Goal: Task Accomplishment & Management: Manage account settings

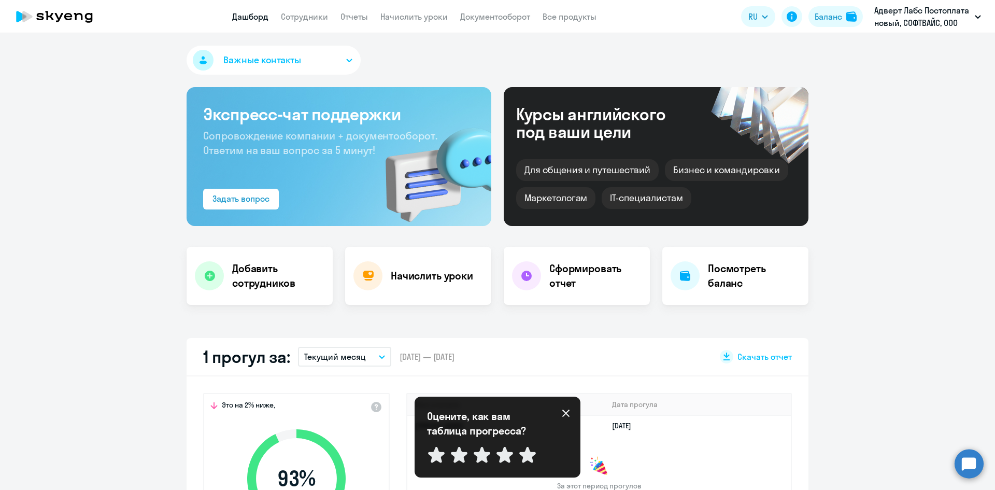
select select "30"
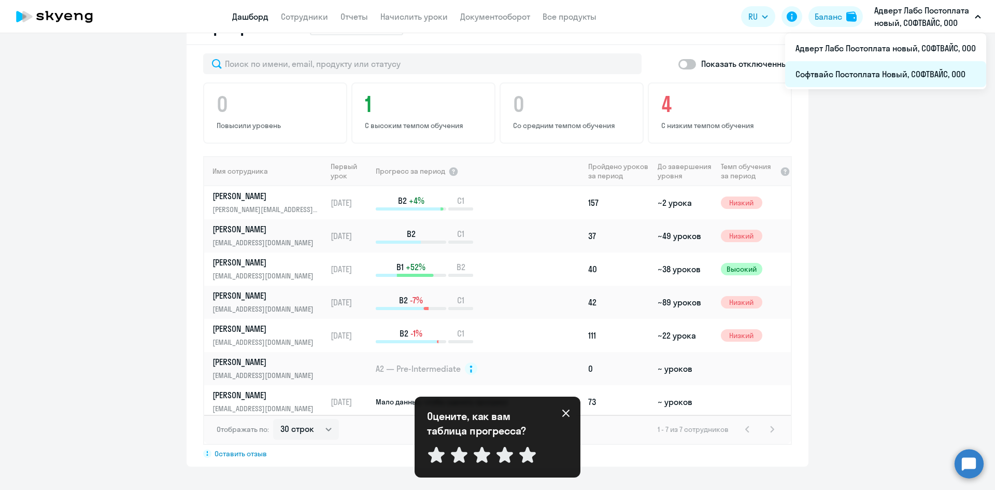
click at [841, 83] on li "Софтвайс Постоплата Новый, СОФТВАЙС, ООО" at bounding box center [885, 74] width 201 height 26
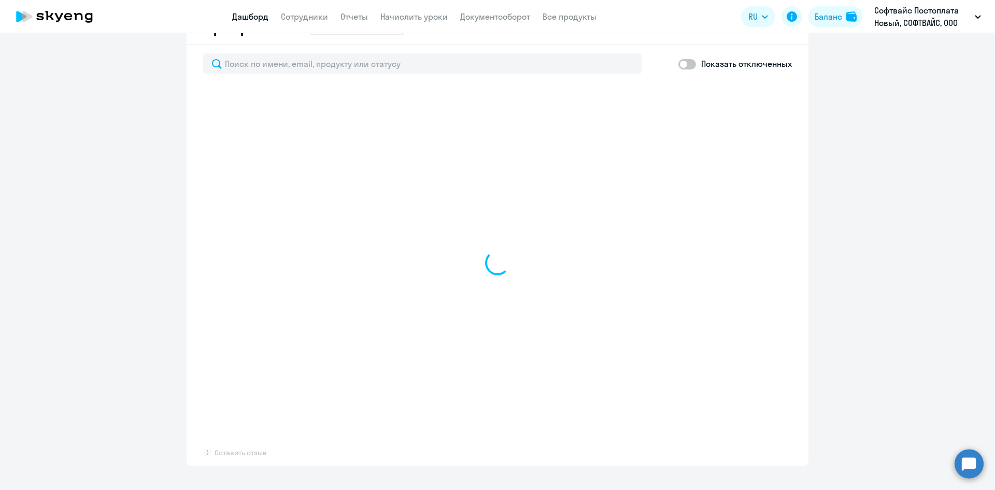
select select "30"
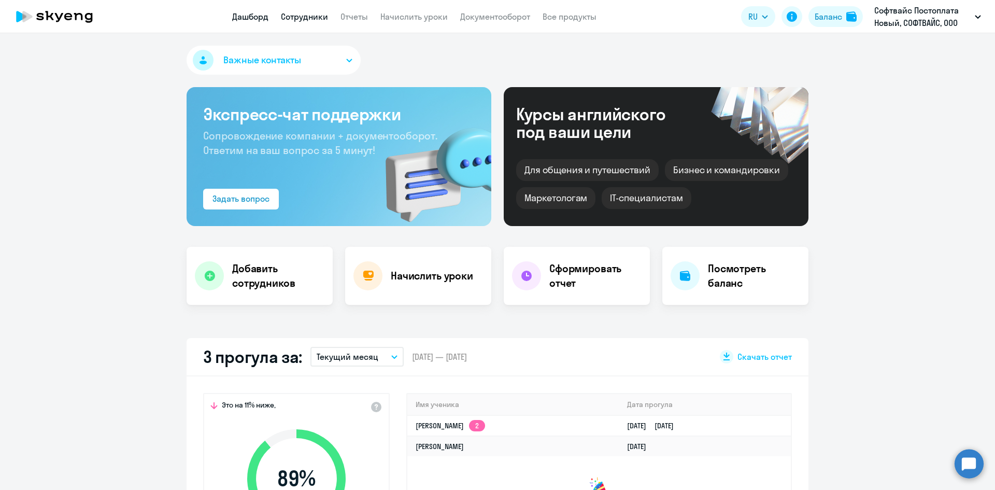
click at [319, 19] on link "Сотрудники" at bounding box center [304, 16] width 47 height 10
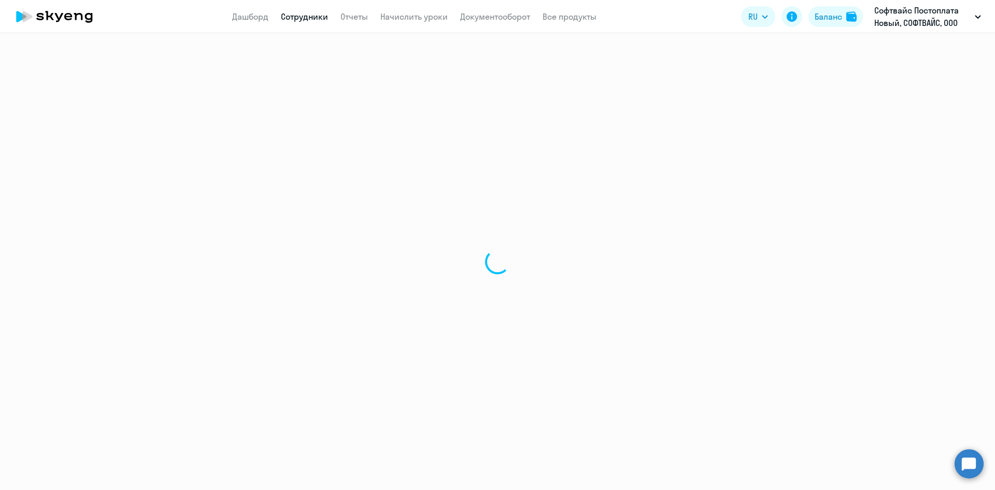
select select "30"
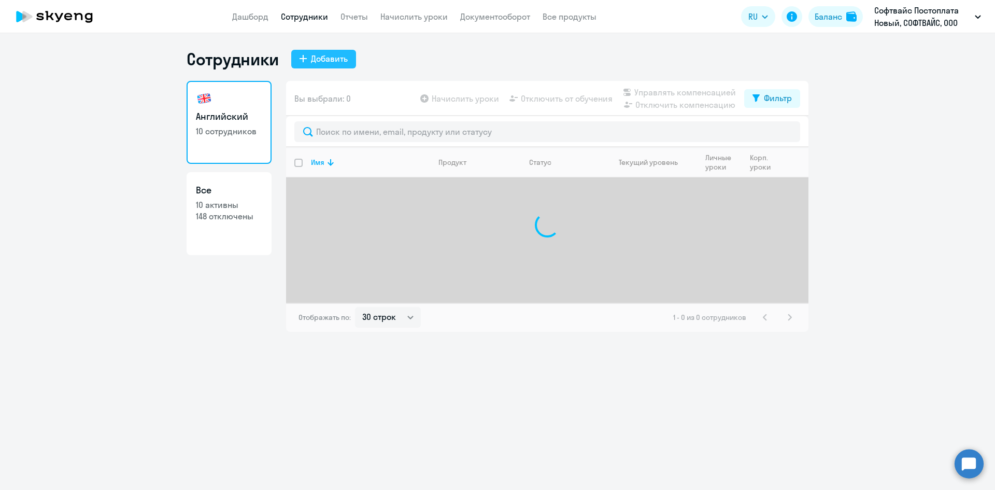
click at [312, 54] on div "Добавить" at bounding box center [329, 58] width 37 height 12
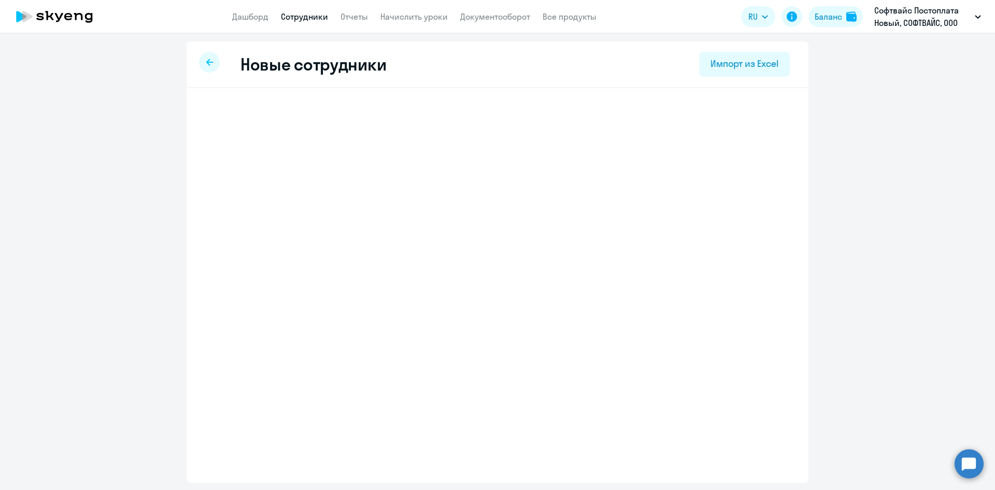
select select "english_adult_not_native_speaker"
select select "3"
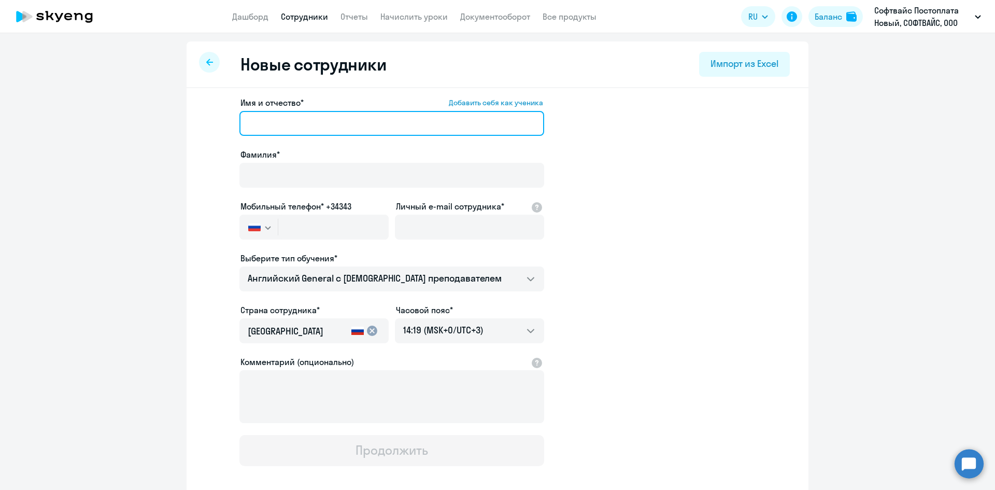
click at [296, 135] on input "Имя и отчество* Добавить себя как ученика" at bounding box center [392, 123] width 305 height 25
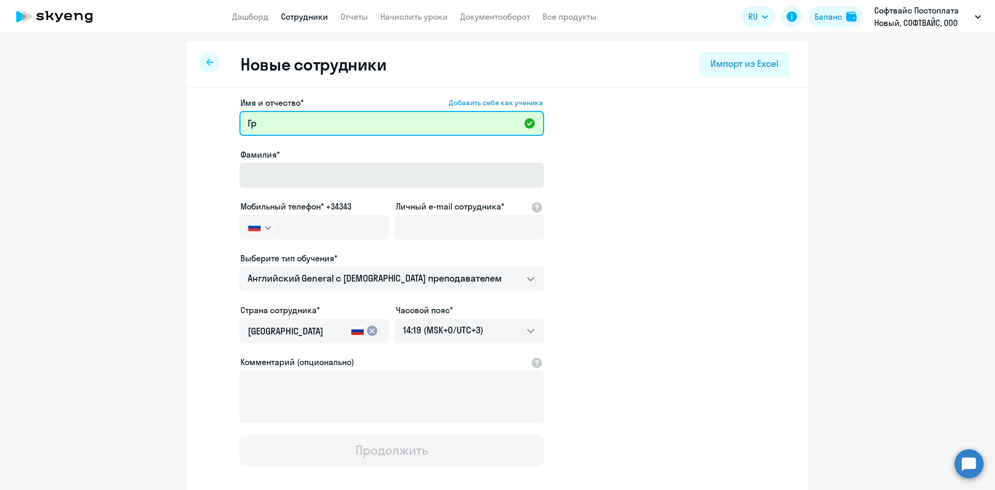
type input "Г"
type input "[PERSON_NAME]"
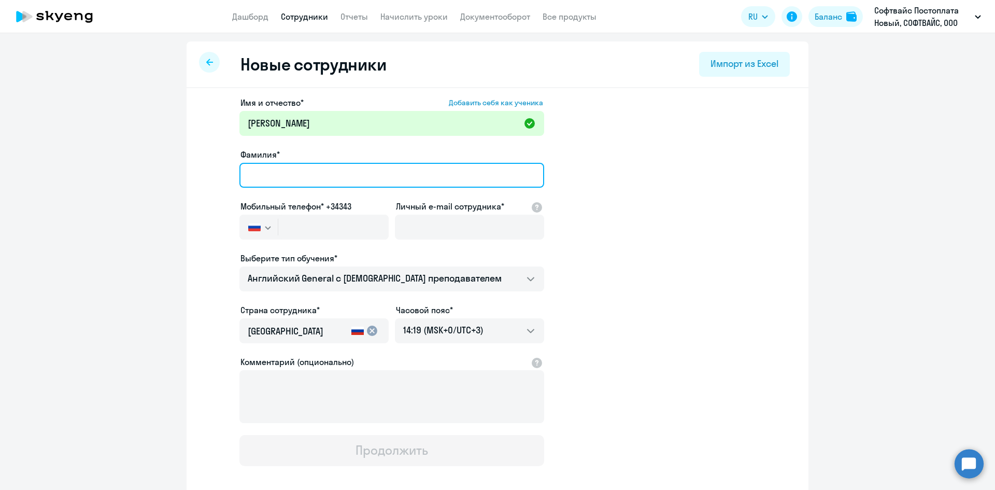
click at [302, 179] on input "Фамилия*" at bounding box center [392, 175] width 305 height 25
type input "Грибовская"
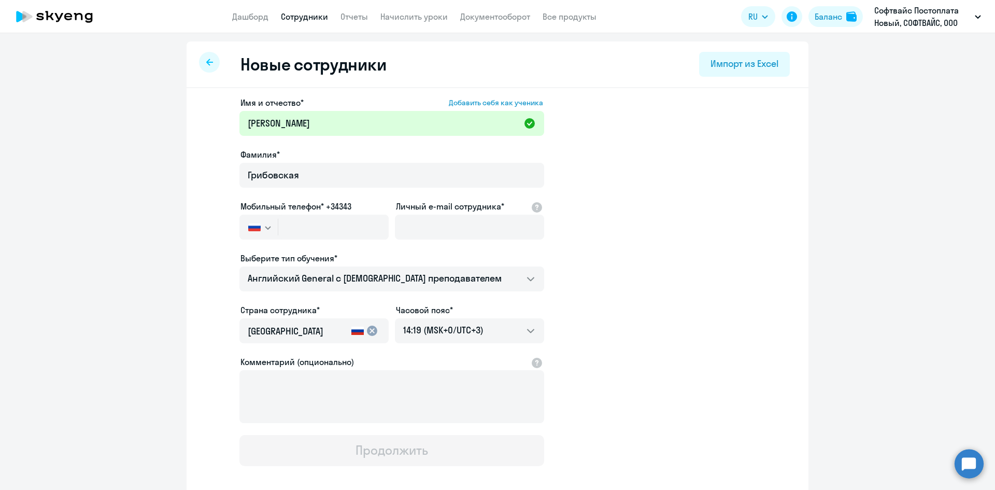
click at [637, 198] on app-new-student-form "Имя и отчество* Добавить себя как ученика [PERSON_NAME]* [PERSON_NAME] Мобильны…" at bounding box center [497, 281] width 589 height 370
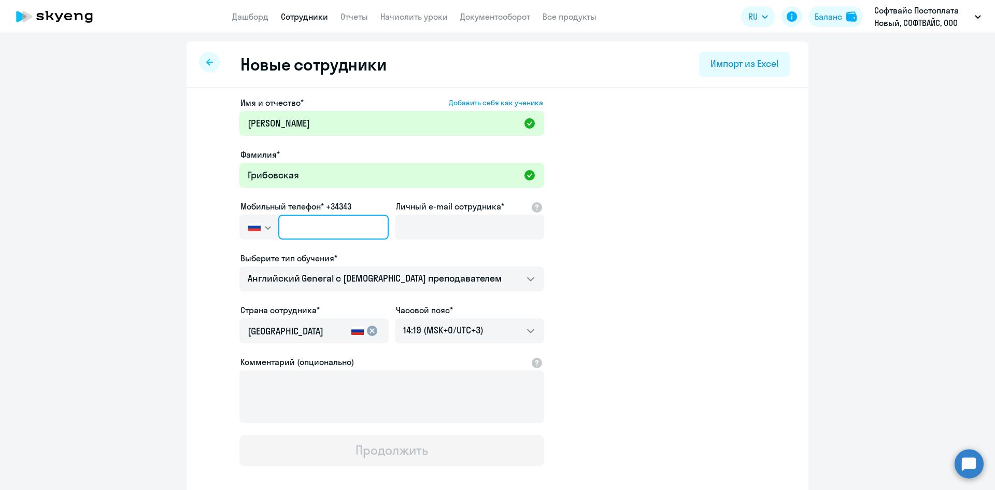
click at [289, 220] on input "text" at bounding box center [333, 227] width 110 height 25
paste input "[PHONE_NUMBER]"
type input "[PHONE_NUMBER]"
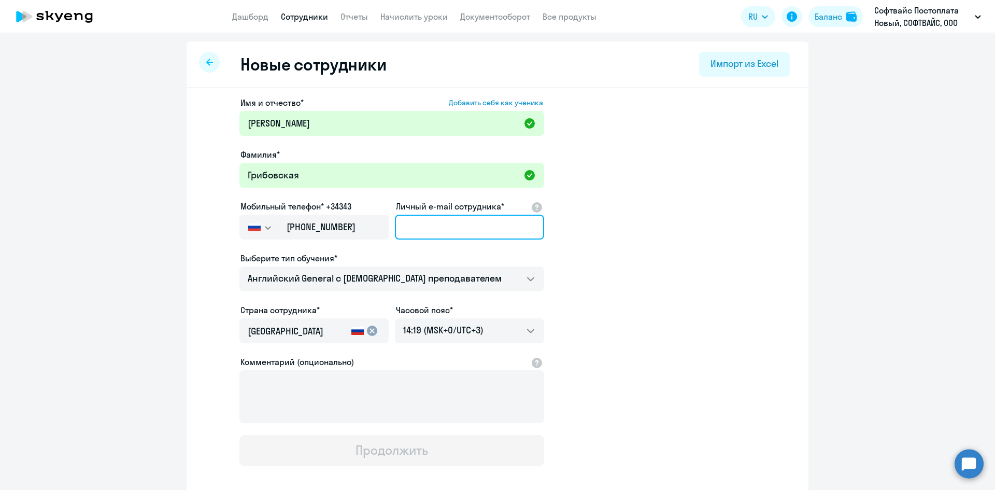
click at [436, 228] on input "Личный e-mail сотрудника*" at bounding box center [469, 227] width 149 height 25
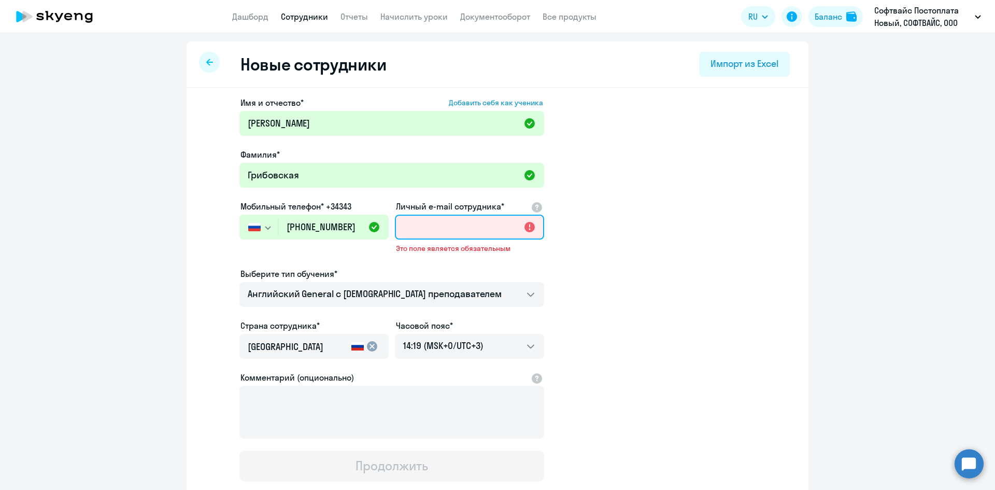
paste input "[EMAIL_ADDRESS][DOMAIN_NAME]"
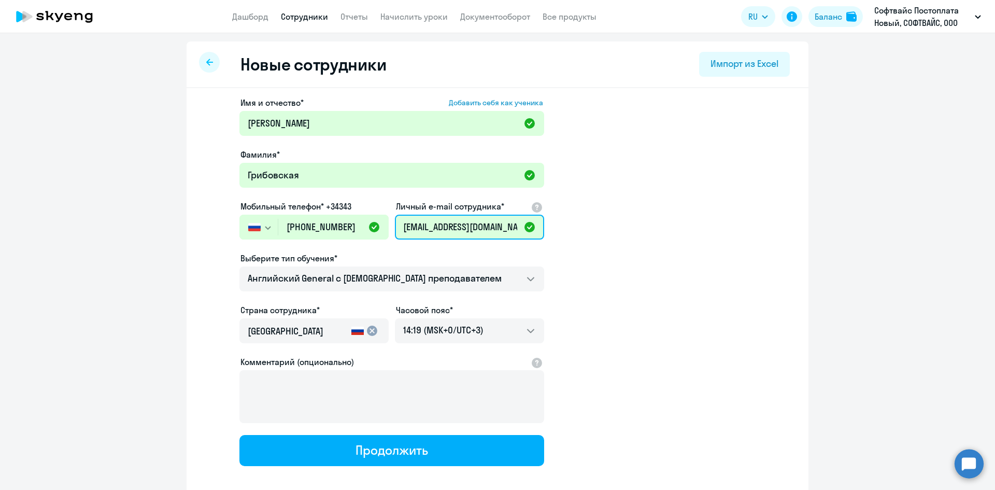
type input "[EMAIL_ADDRESS][DOMAIN_NAME]"
click at [665, 226] on app-new-student-form "Имя и отчество* Добавить себя как ученика [PERSON_NAME]* [PERSON_NAME] Мобильны…" at bounding box center [497, 281] width 589 height 370
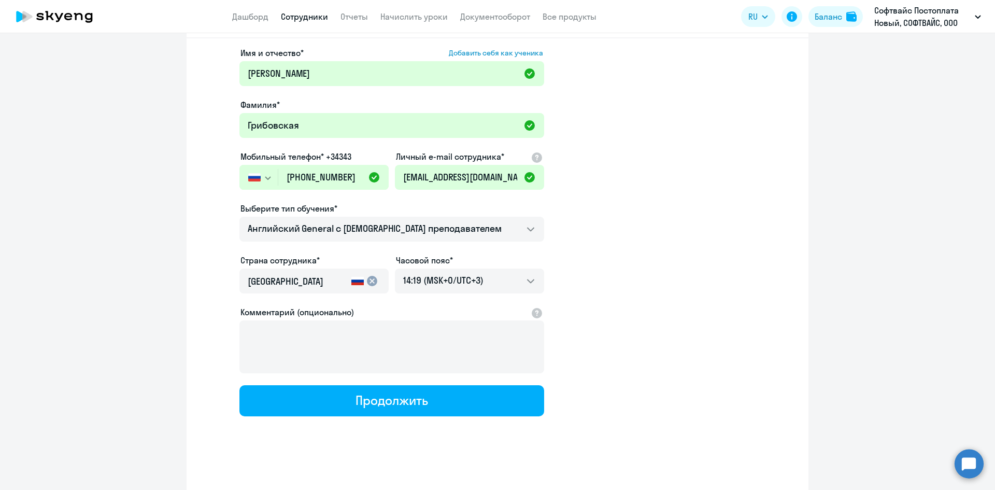
scroll to position [50, 0]
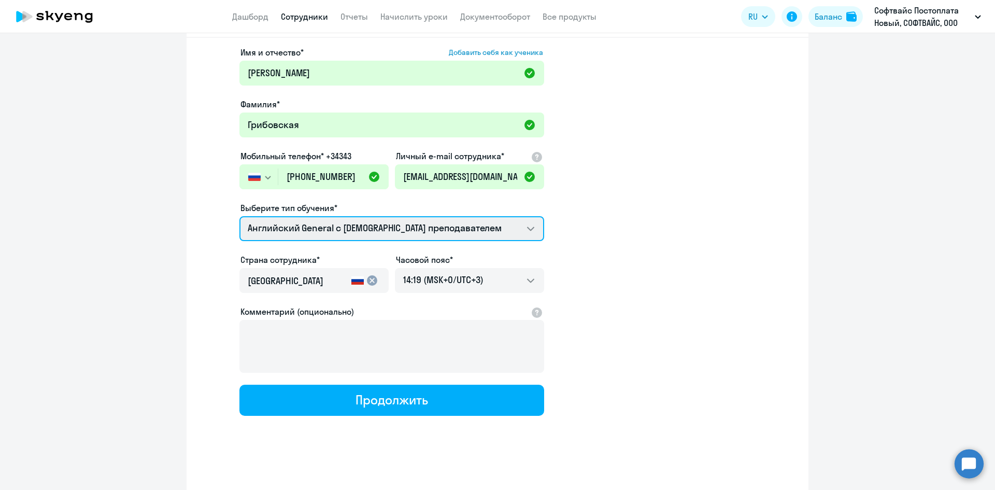
click at [310, 236] on select "Премиум [DEMOGRAPHIC_DATA] с русскоговорящим преподавателем Английский General …" at bounding box center [392, 228] width 305 height 25
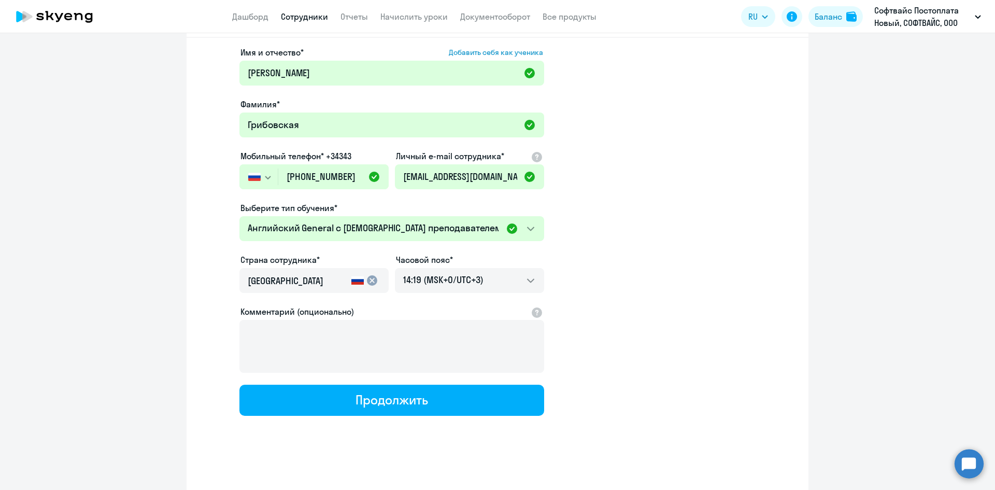
click at [625, 241] on app-new-student-form "Имя и отчество* Добавить себя как ученика [PERSON_NAME]* [PERSON_NAME] Мобильны…" at bounding box center [497, 231] width 589 height 370
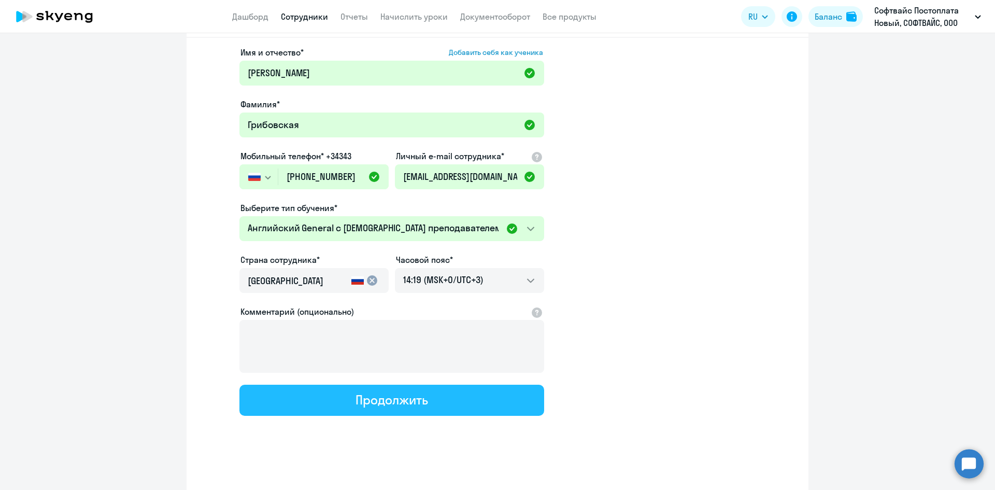
click at [360, 403] on div "Продолжить" at bounding box center [392, 399] width 72 height 17
select select "english_adult_not_native_speaker"
select select "3"
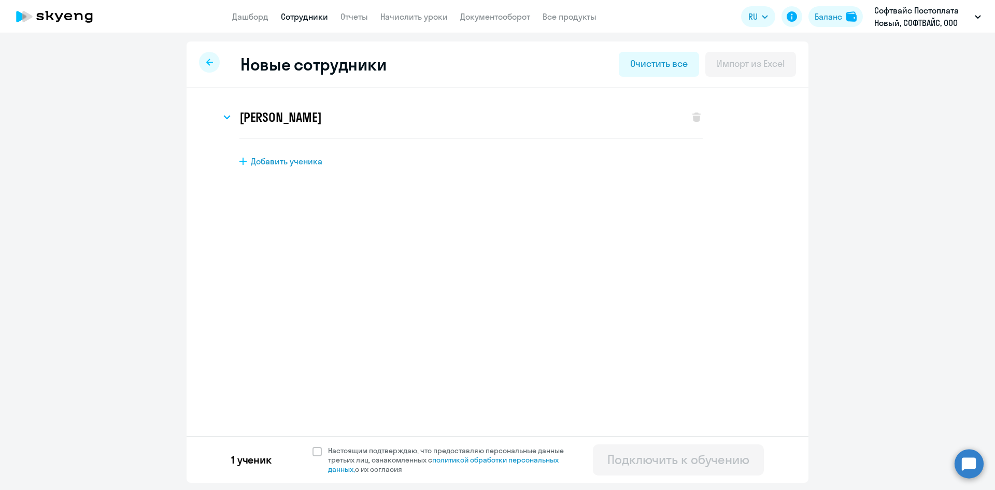
scroll to position [0, 0]
click at [320, 452] on span at bounding box center [317, 451] width 9 height 9
click at [313, 446] on input "Настоящим подтверждаю, что предоставляю персональные данные третьих лиц, ознако…" at bounding box center [312, 445] width 1 height 1
checkbox input "true"
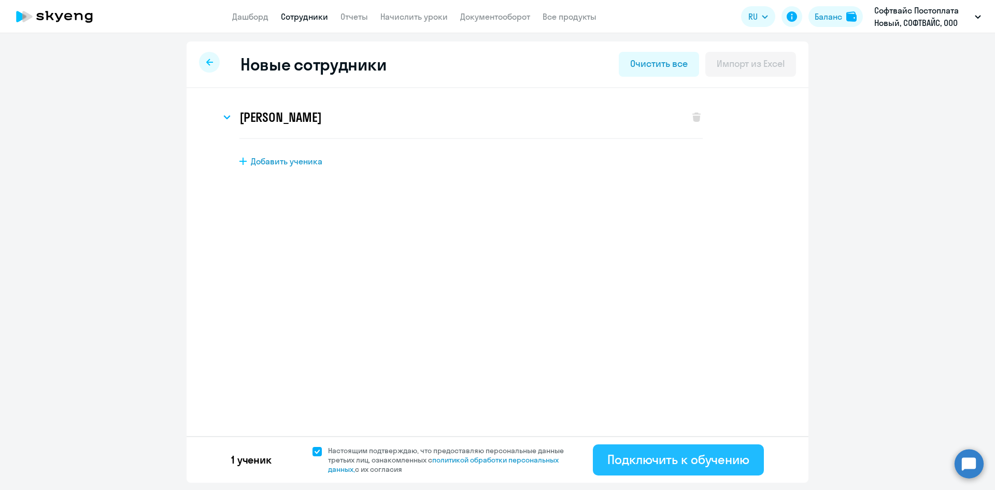
click at [667, 459] on div "Подключить к обучению" at bounding box center [679, 459] width 142 height 17
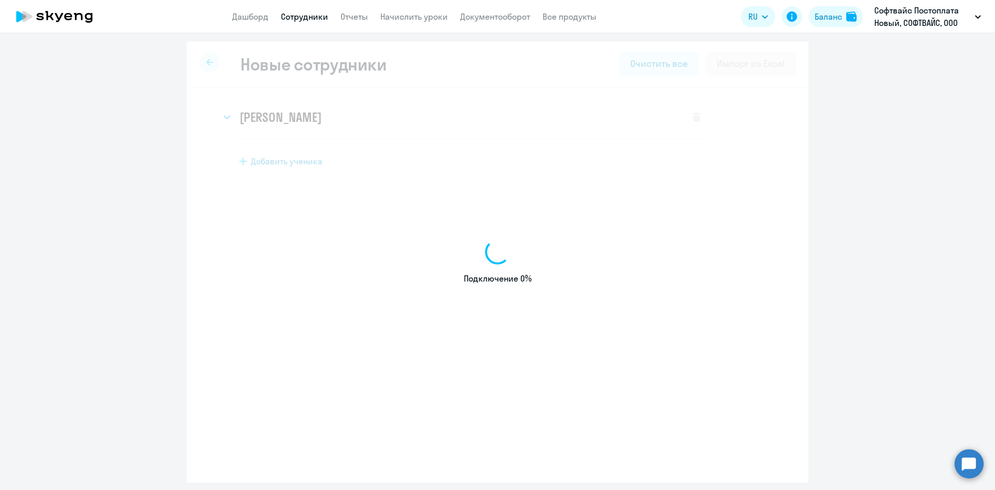
select select "english_adult_not_native_speaker"
select select "3"
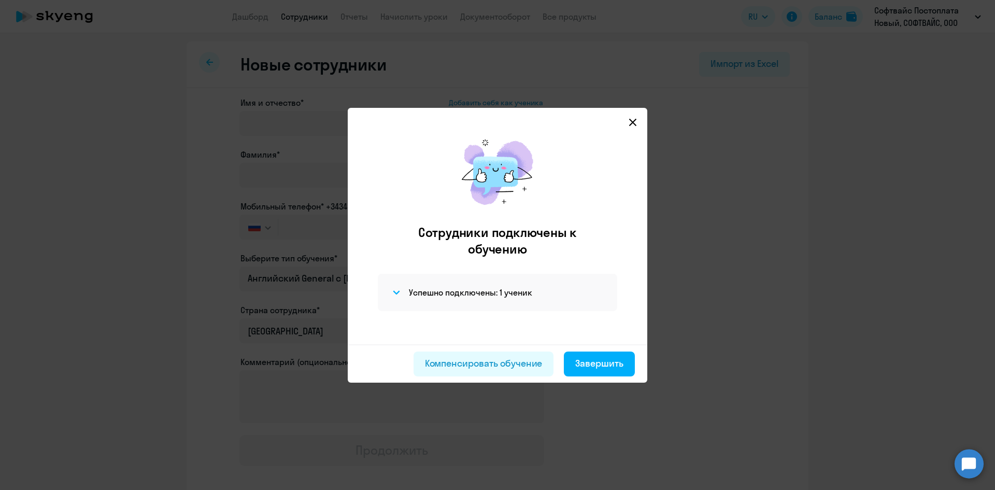
click at [631, 122] on icon at bounding box center [633, 122] width 8 height 8
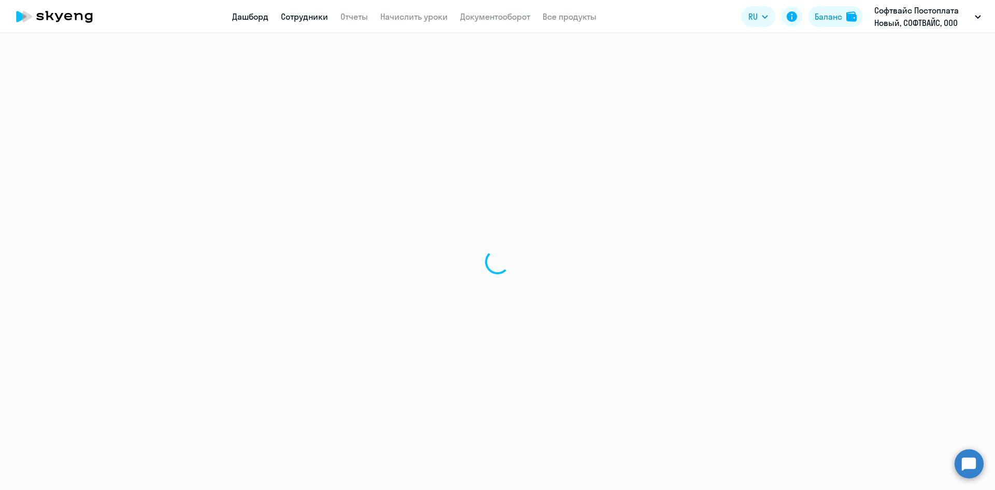
select select "30"
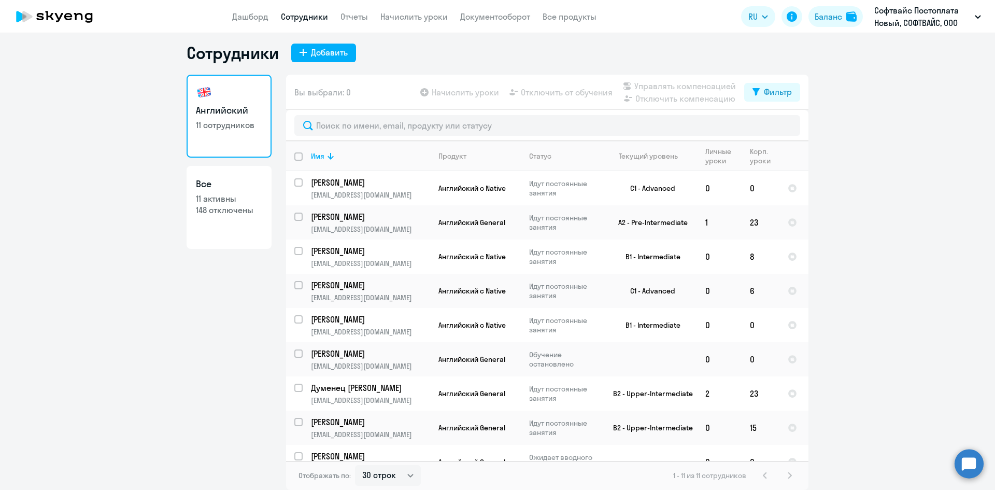
click at [399, 24] on app-header "Дашборд Сотрудники Отчеты Начислить уроки Документооборот Все продукты Дашборд …" at bounding box center [497, 16] width 995 height 33
click at [404, 22] on app-menu-item-link "Начислить уроки" at bounding box center [414, 16] width 67 height 13
click at [414, 12] on link "Начислить уроки" at bounding box center [414, 16] width 67 height 10
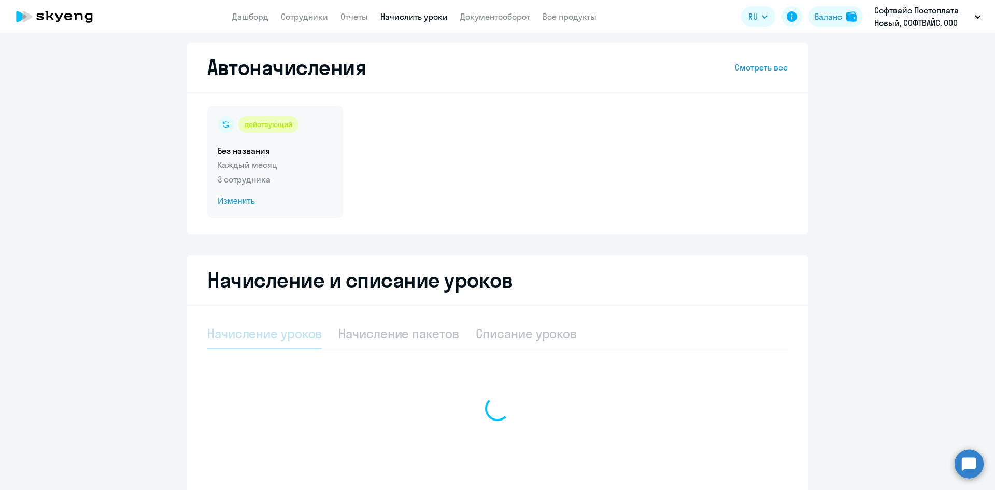
select select "10"
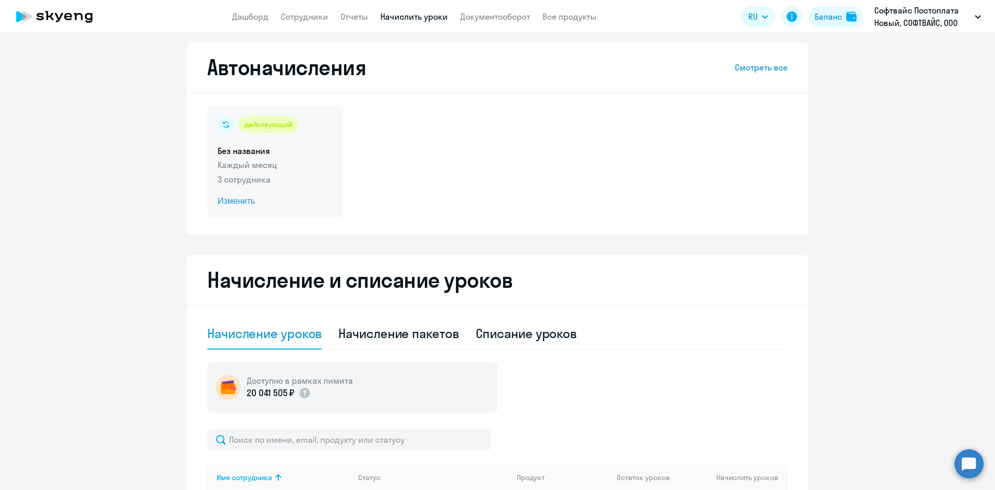
click at [293, 185] on p "3 сотрудника" at bounding box center [275, 179] width 115 height 12
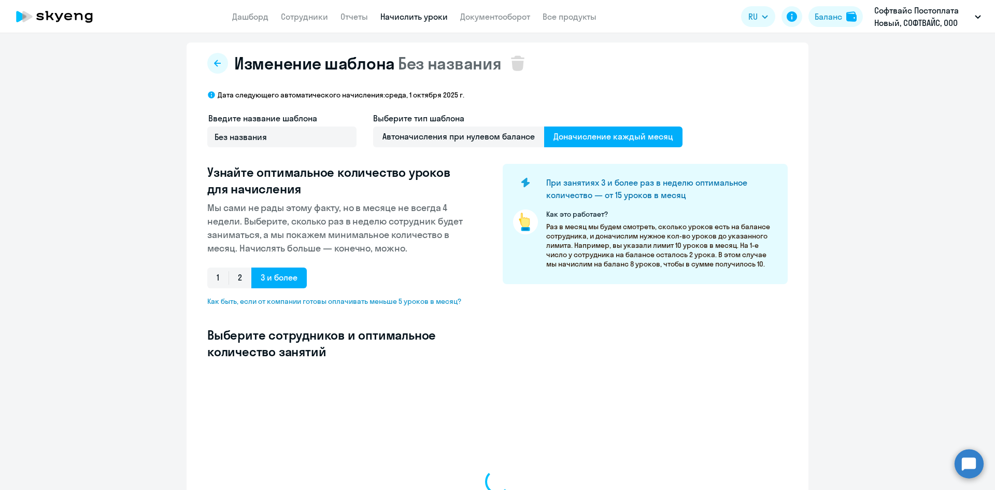
select select "10"
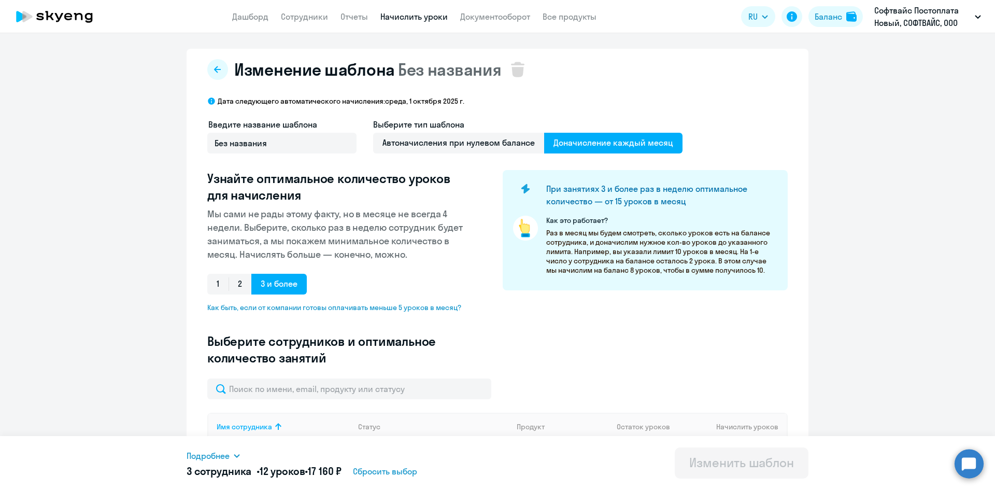
click at [412, 15] on link "Начислить уроки" at bounding box center [414, 16] width 67 height 10
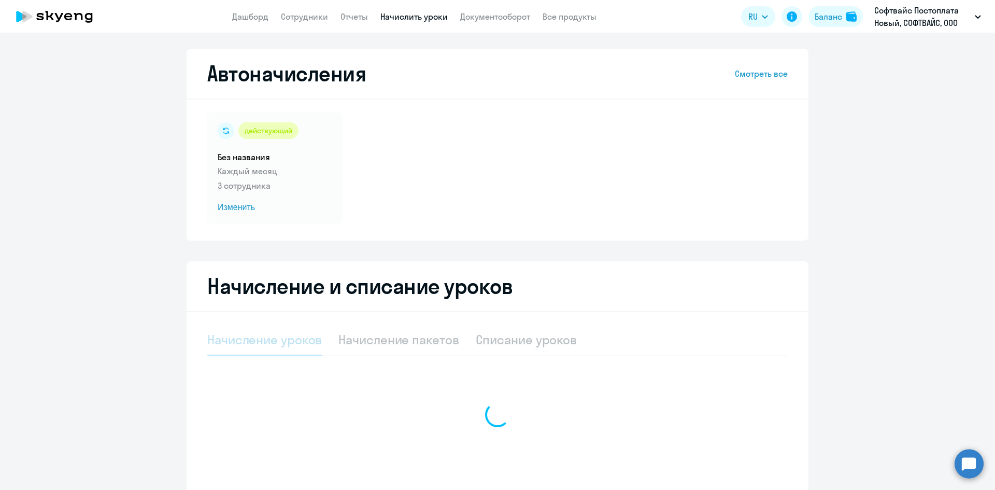
select select "10"
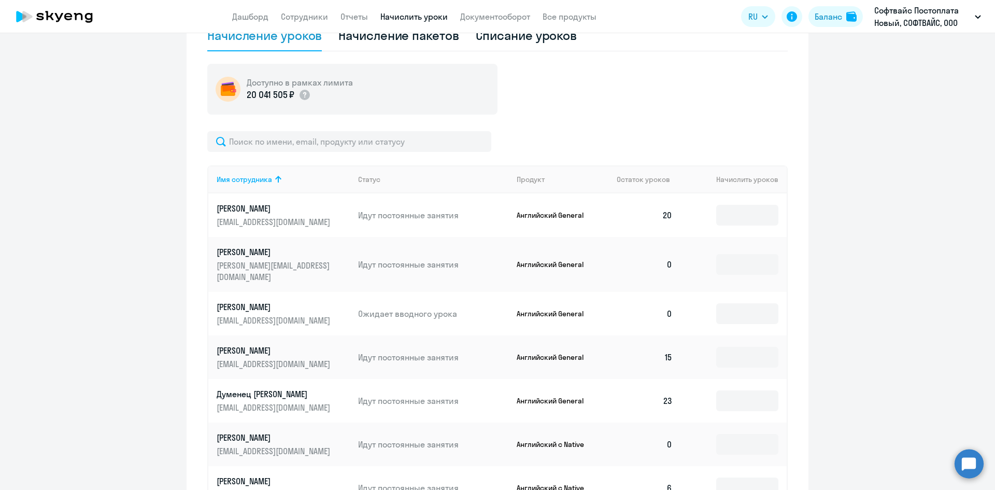
scroll to position [305, 0]
click at [753, 303] on input at bounding box center [748, 313] width 62 height 21
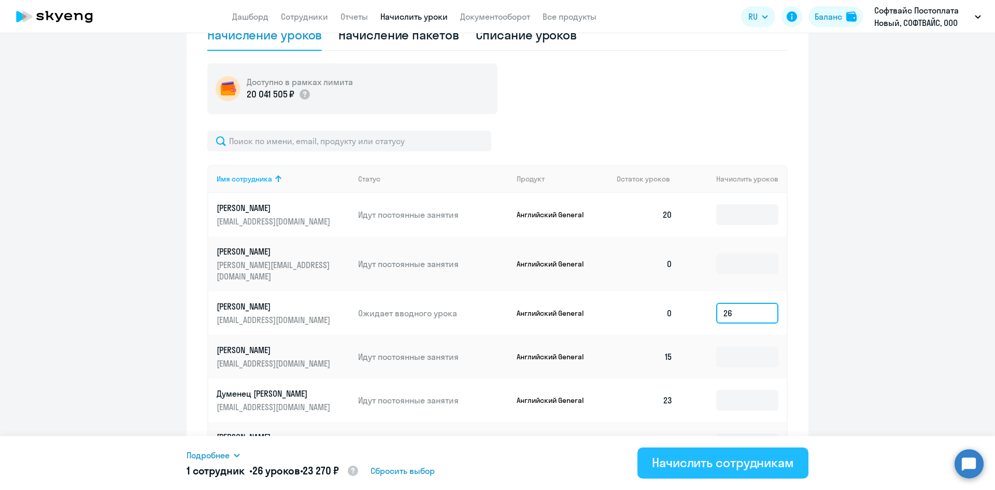
type input "26"
click at [673, 463] on div "Начислить сотрудникам" at bounding box center [723, 462] width 142 height 17
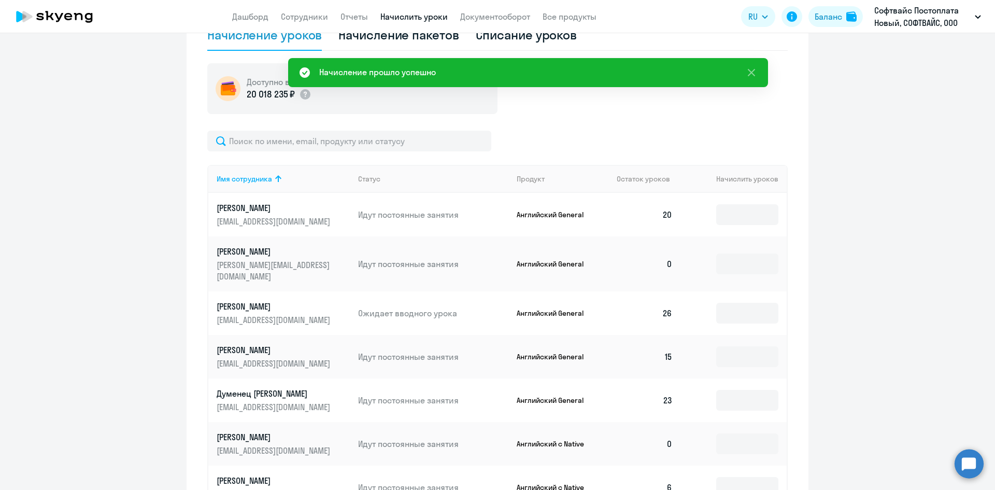
scroll to position [0, 0]
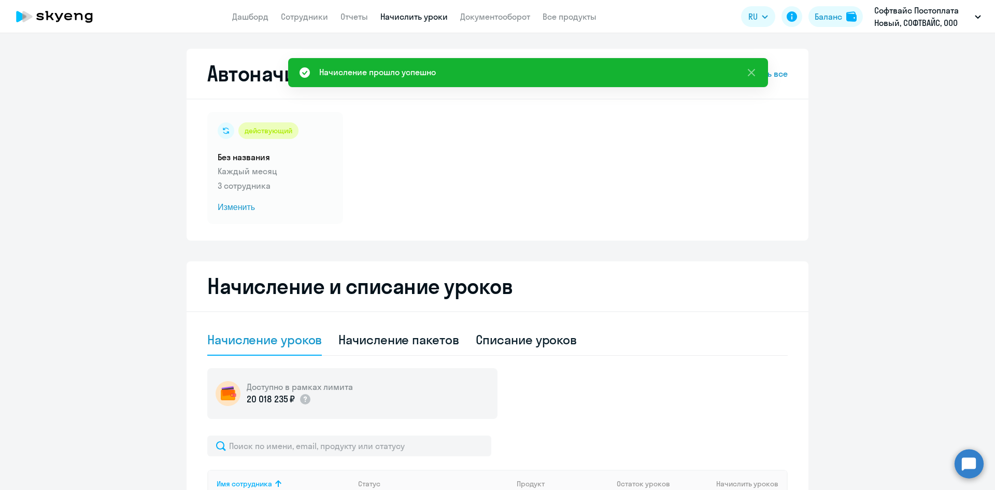
click at [78, 16] on icon at bounding box center [54, 17] width 91 height 26
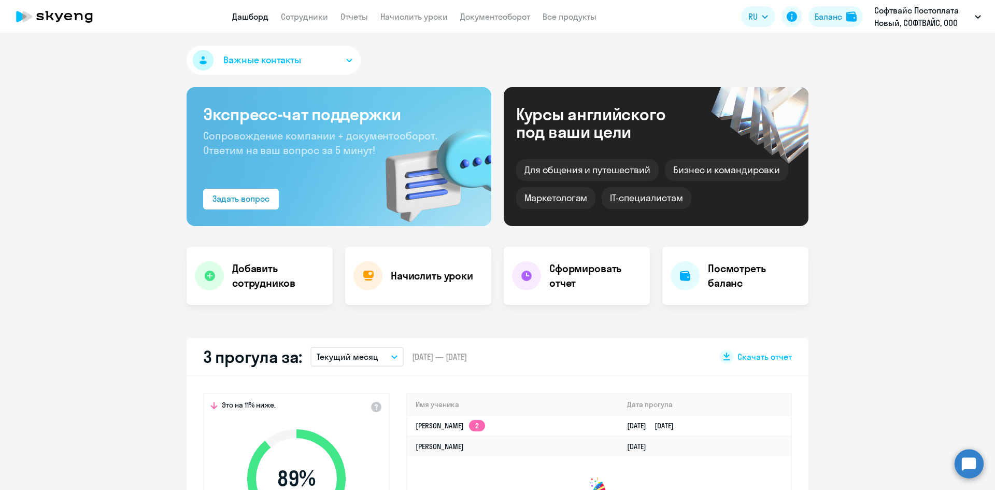
select select "30"
